Goal: Task Accomplishment & Management: Manage account settings

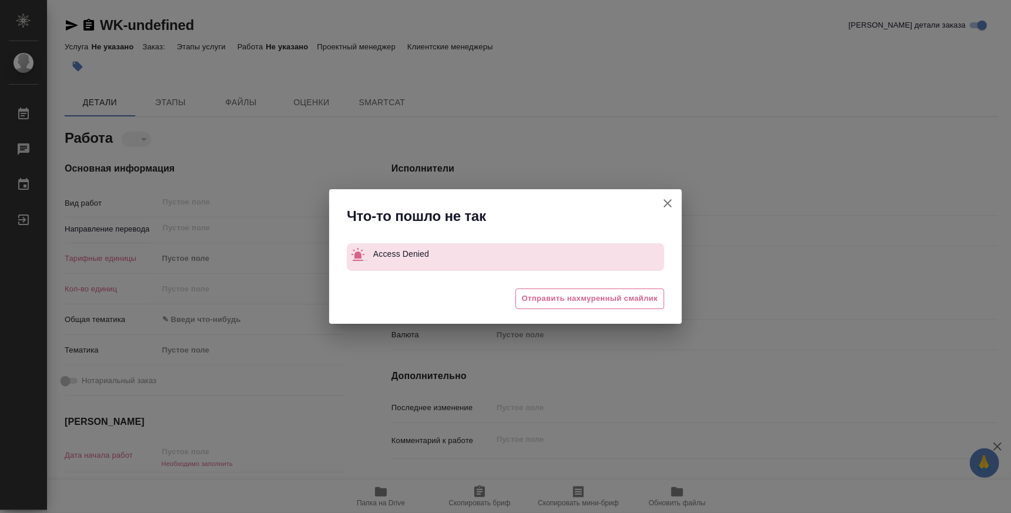
type textarea "x"
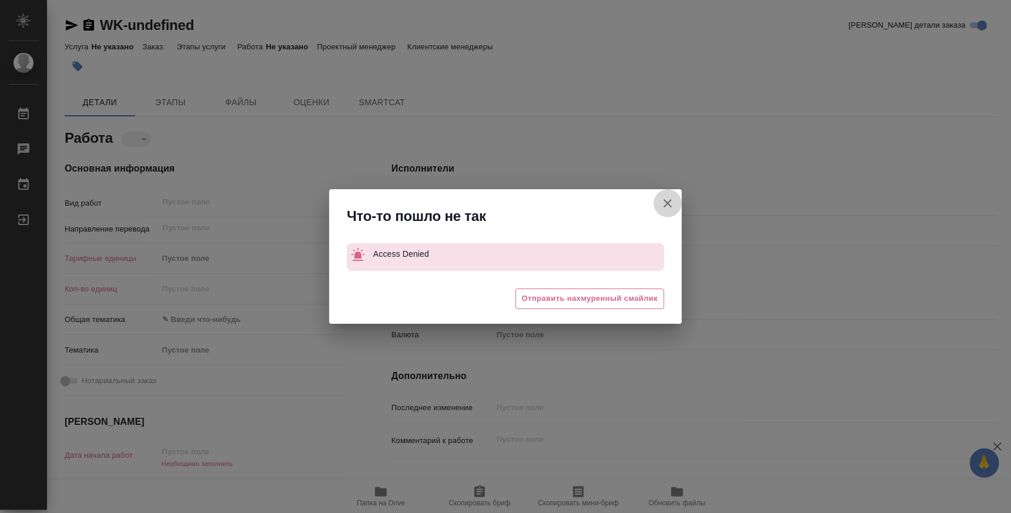
click at [660, 206] on button "[PERSON_NAME] детали заказа" at bounding box center [668, 203] width 28 height 28
type textarea "x"
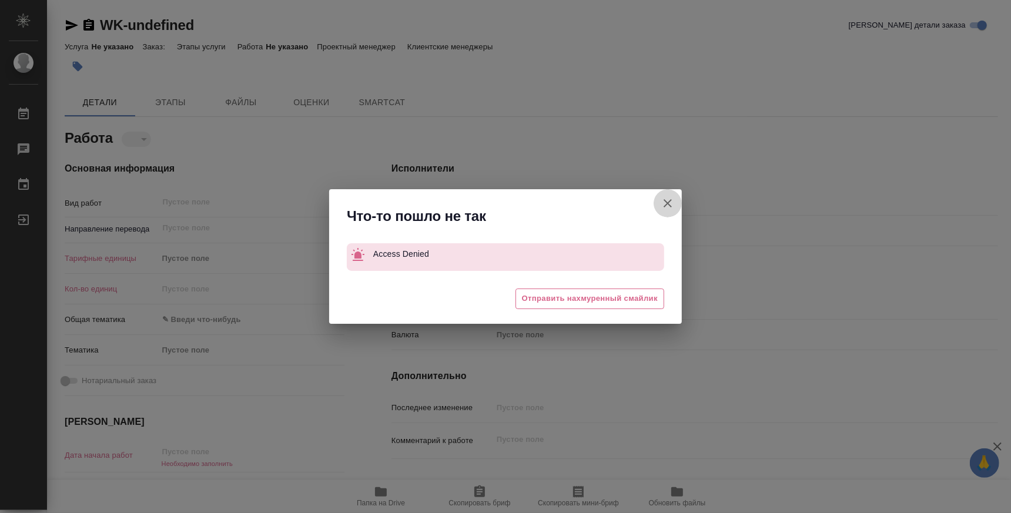
type textarea "x"
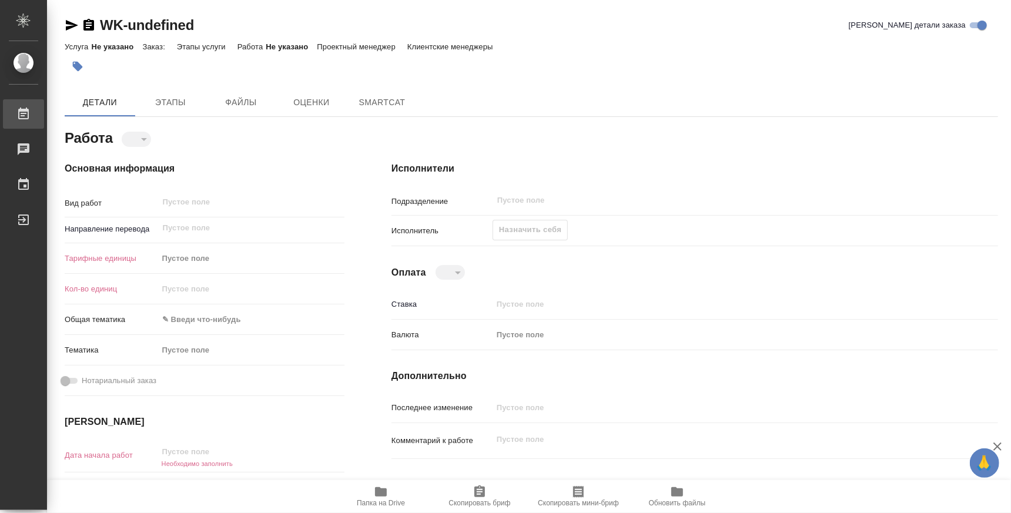
type textarea "x"
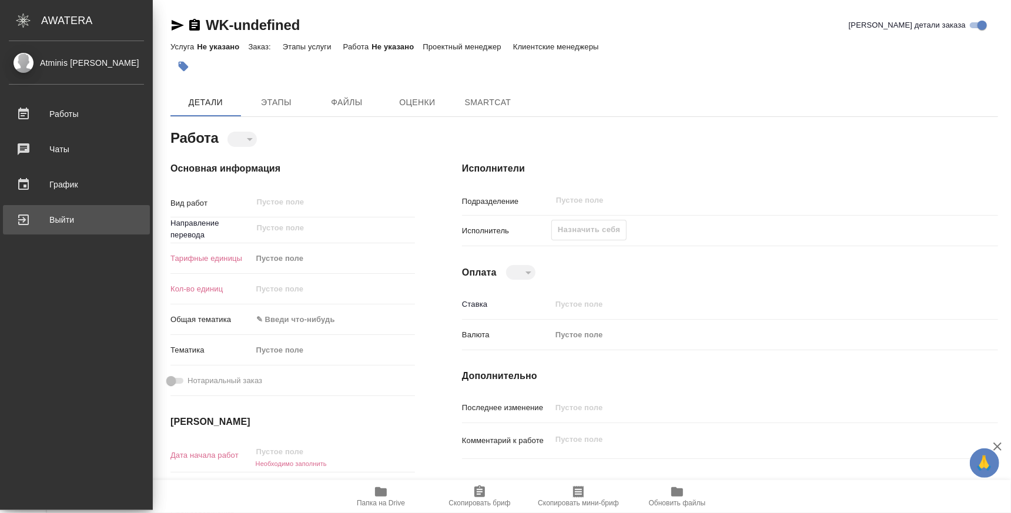
type textarea "x"
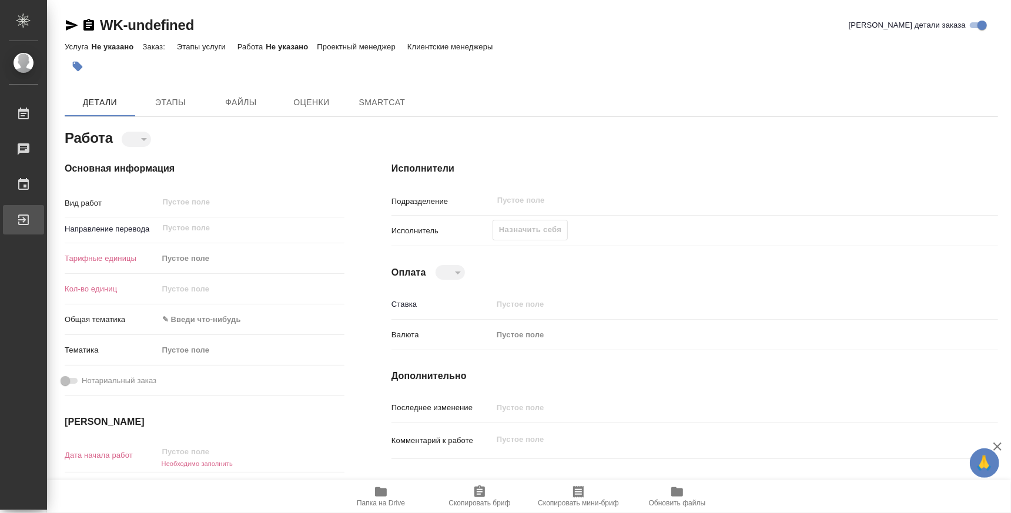
click at [24, 227] on div "Выйти" at bounding box center [8, 220] width 29 height 18
type textarea "x"
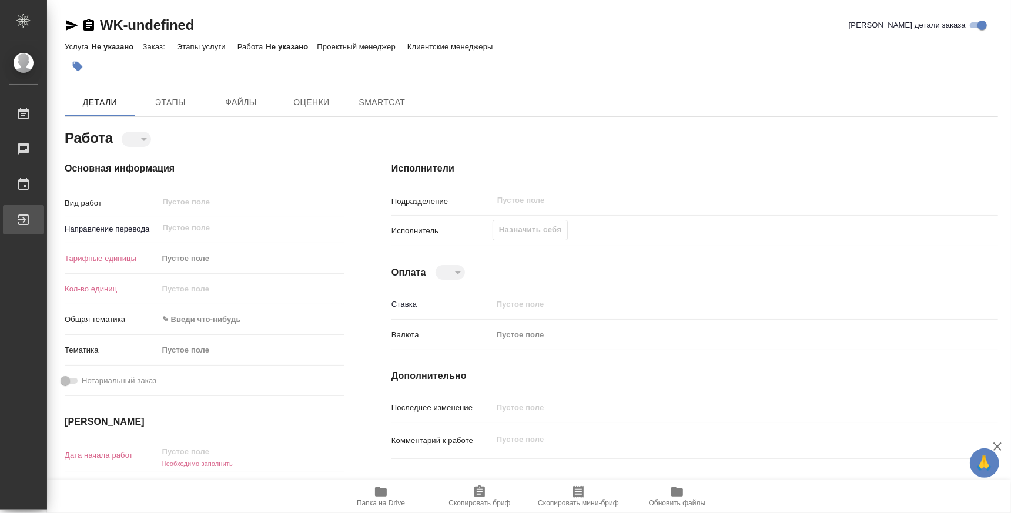
type textarea "x"
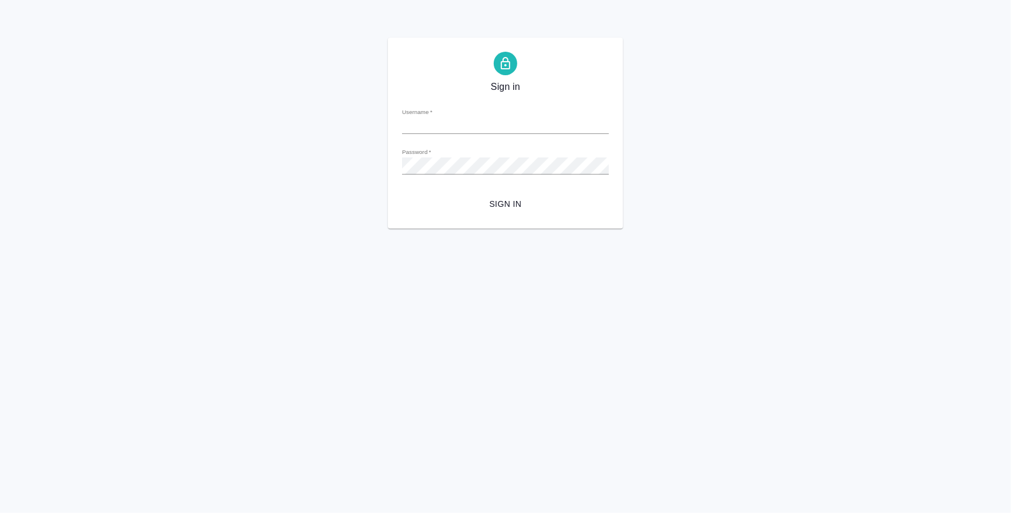
type input "k.atminis@awatera.com"
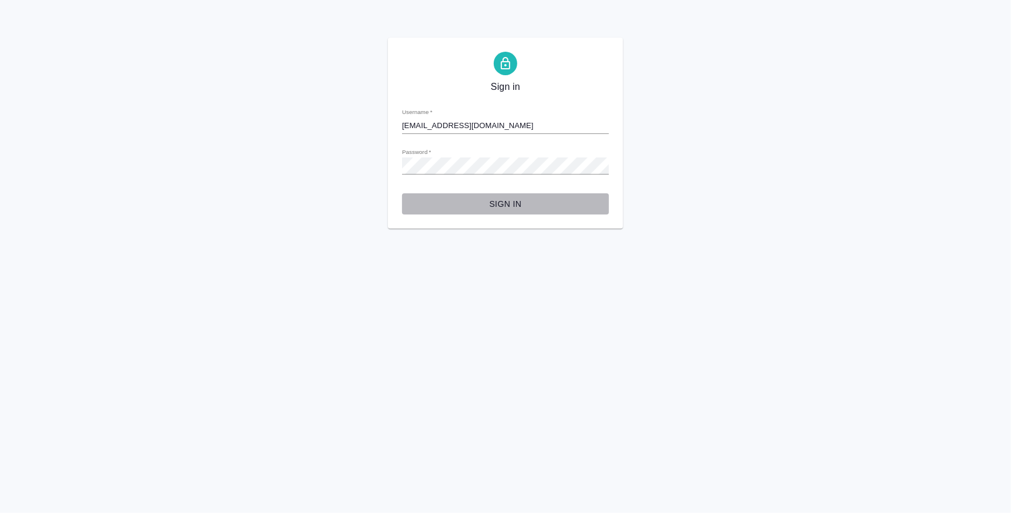
click at [492, 202] on span "Sign in" at bounding box center [506, 204] width 188 height 15
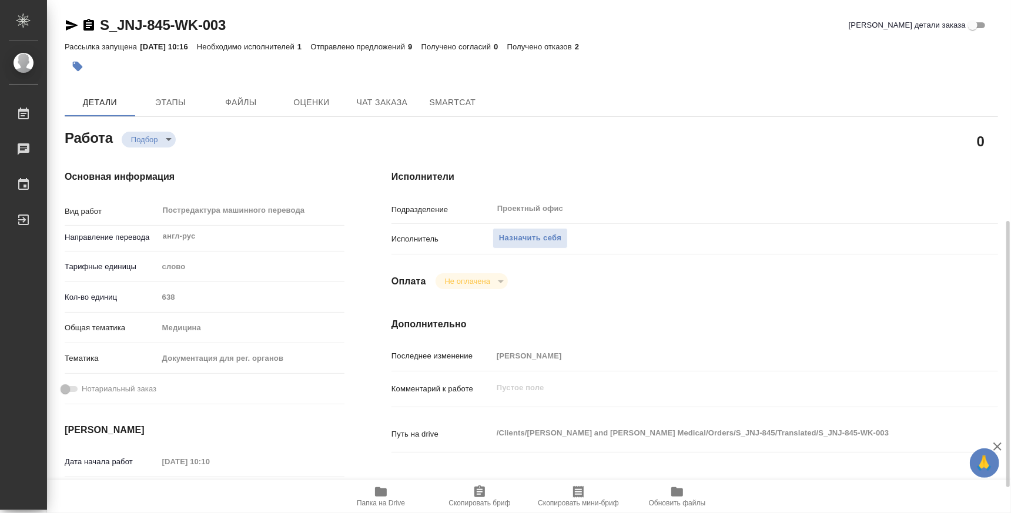
scroll to position [219, 0]
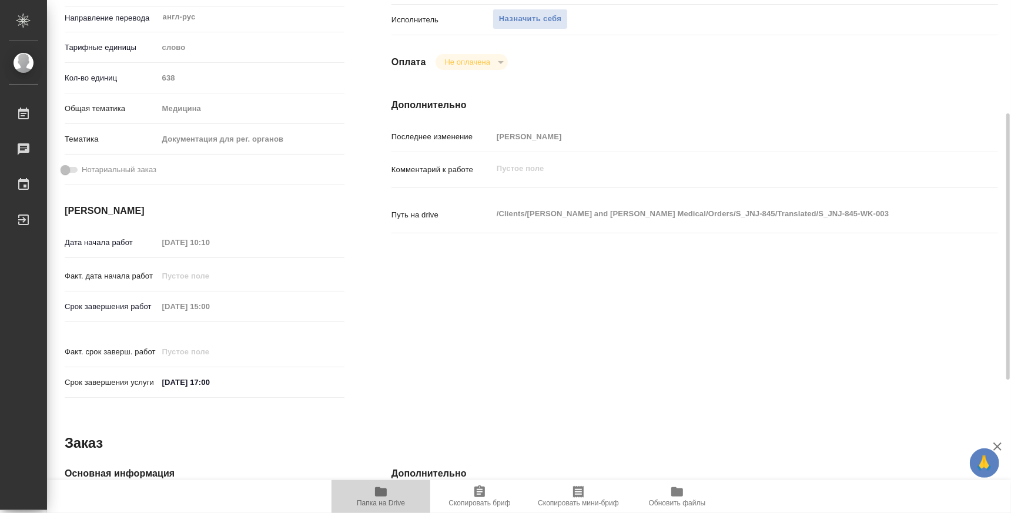
click at [379, 507] on button "Папка на Drive" at bounding box center [381, 496] width 99 height 33
